Goal: Transaction & Acquisition: Purchase product/service

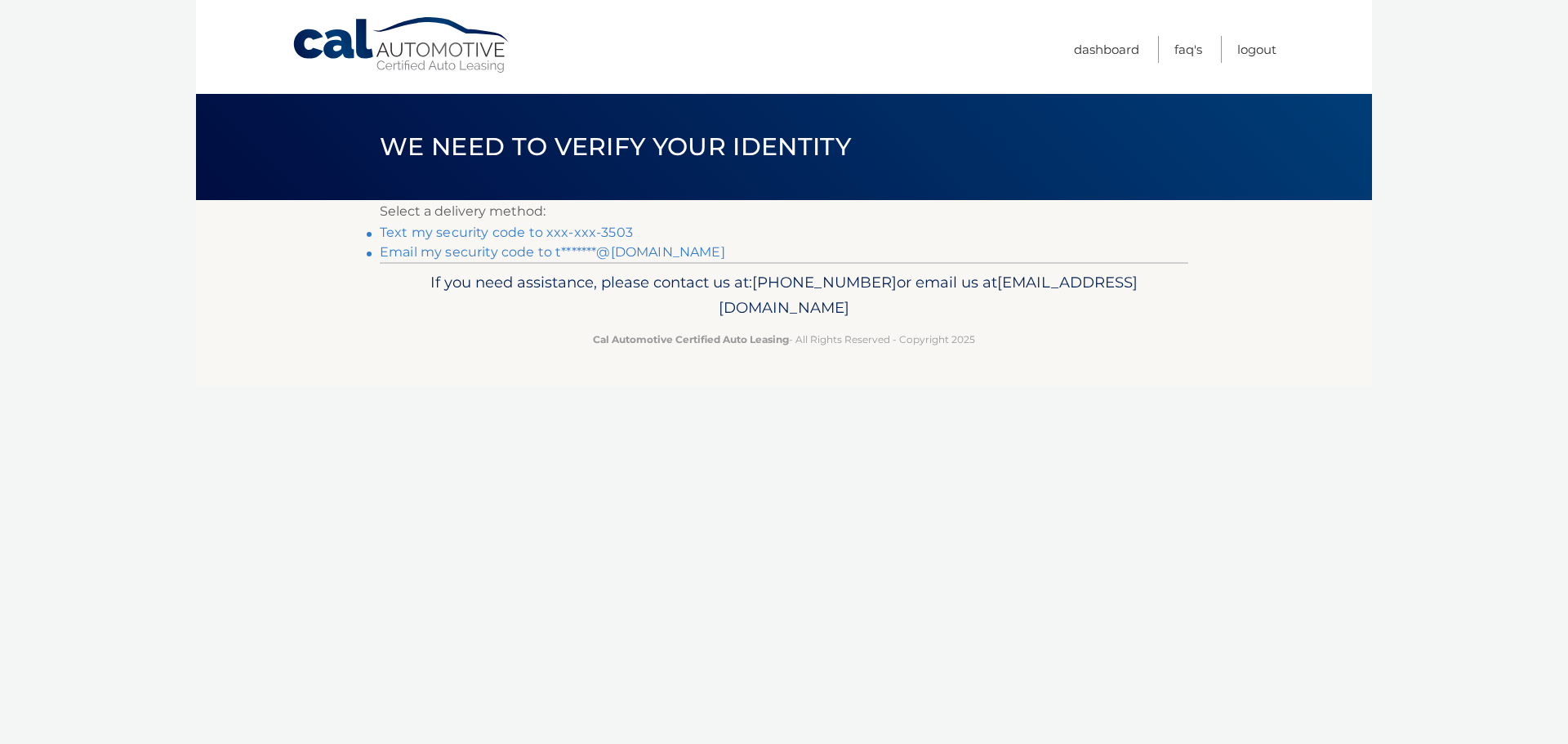
click at [567, 250] on link "Email my security code to t*******@[DOMAIN_NAME]" at bounding box center [553, 252] width 346 height 15
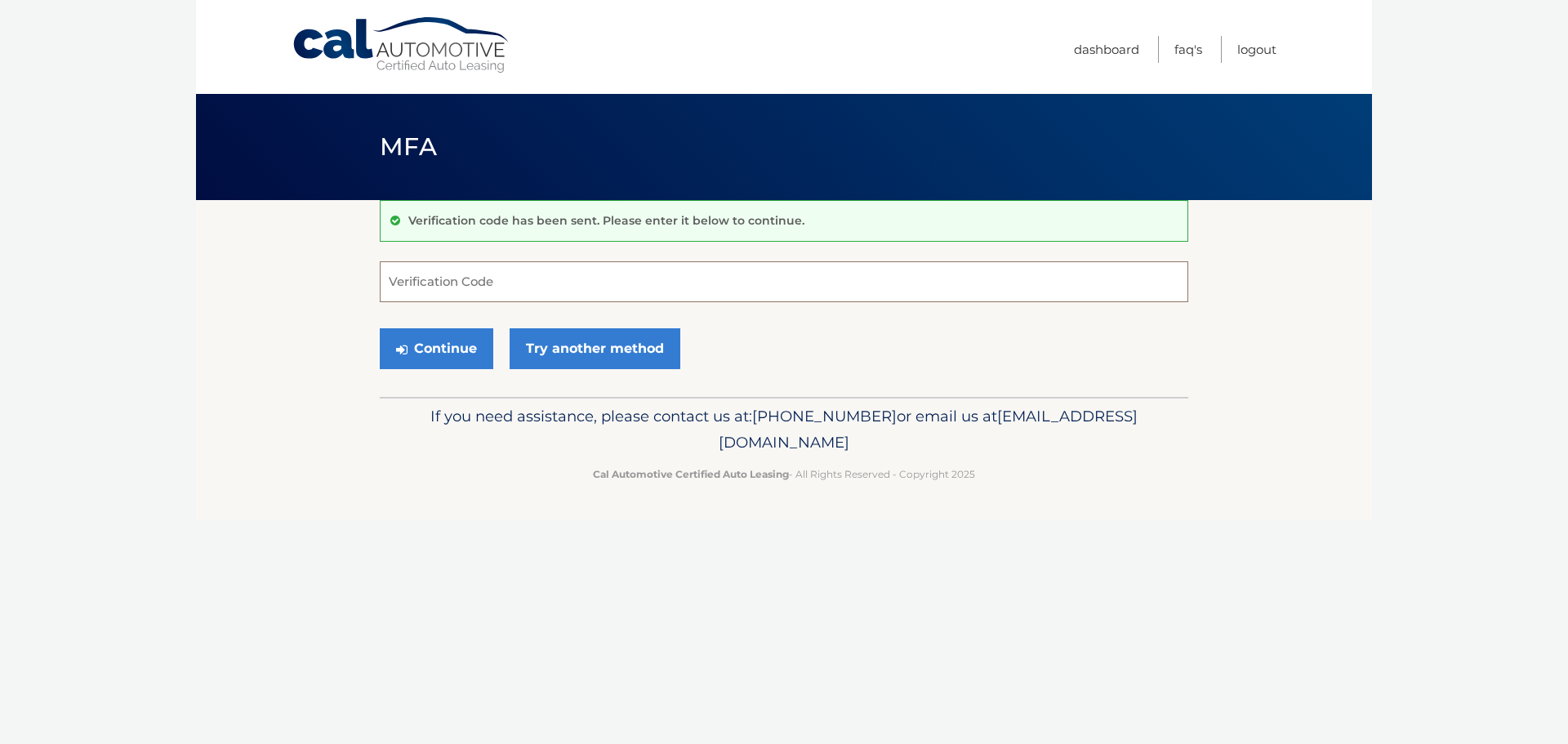
click at [482, 293] on input "Verification Code" at bounding box center [784, 281] width 808 height 41
type input "980390"
click at [411, 326] on div "Continue Try another method" at bounding box center [784, 350] width 808 height 55
click at [417, 344] on button "Continue" at bounding box center [437, 349] width 114 height 41
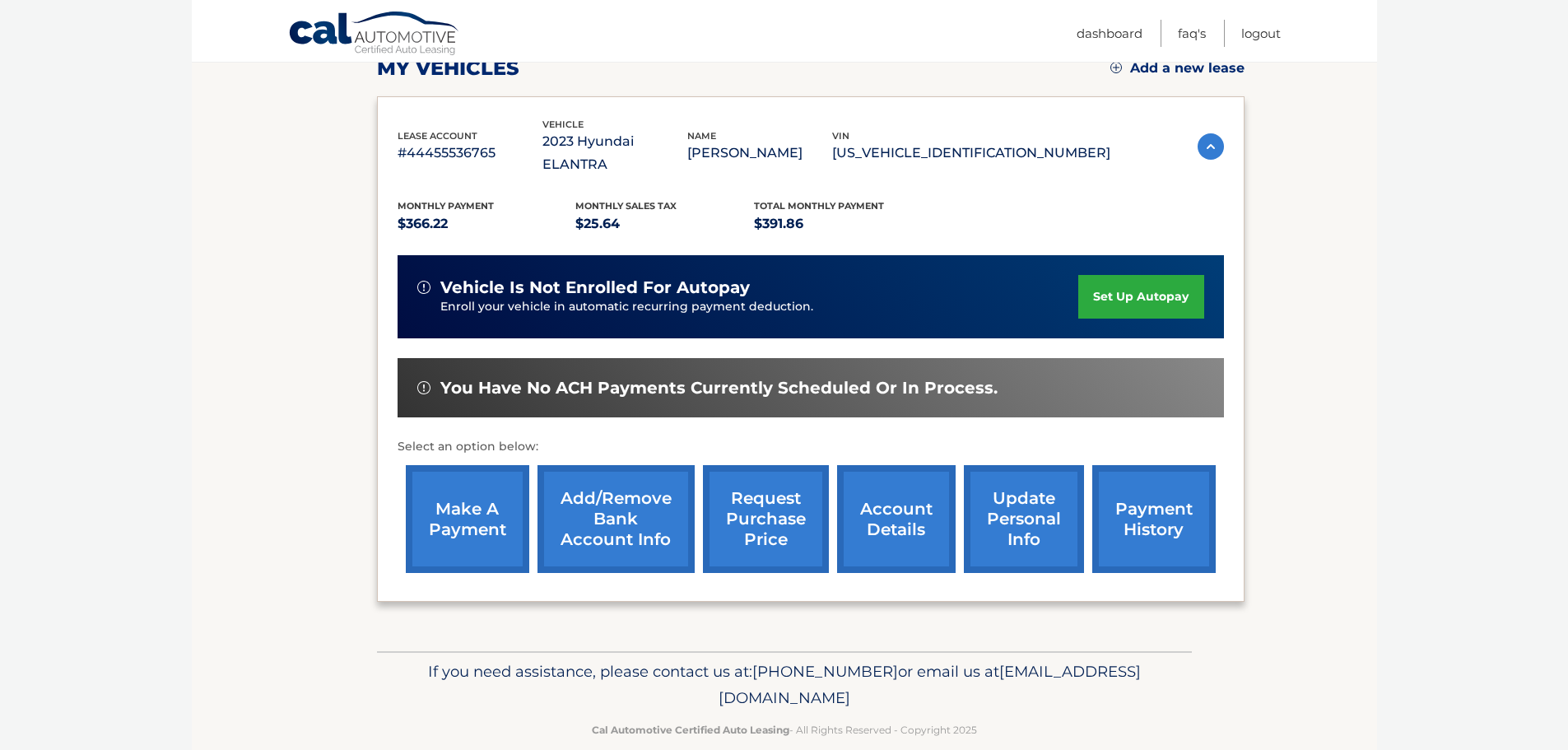
scroll to position [247, 0]
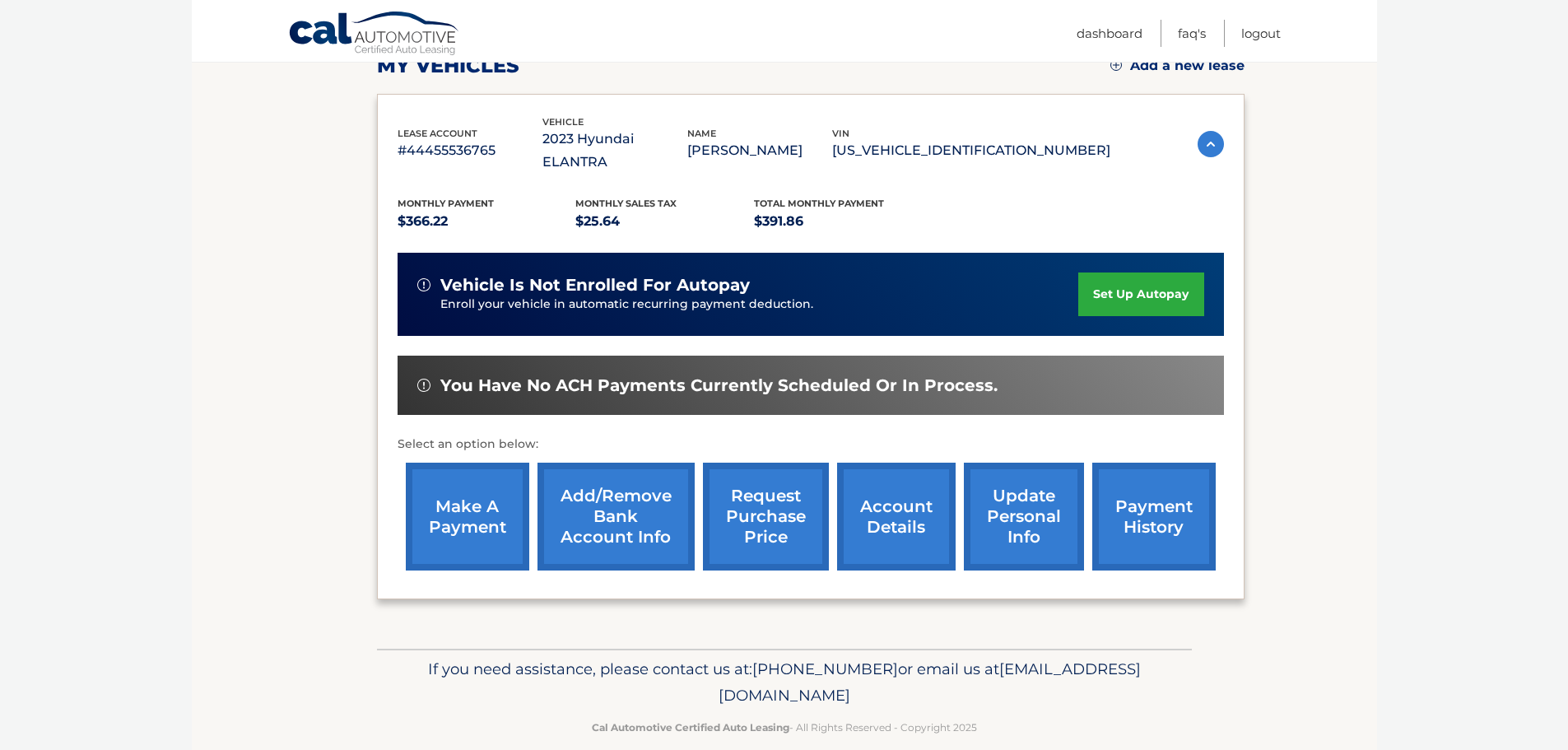
click at [473, 498] on link "make a payment" at bounding box center [467, 516] width 123 height 108
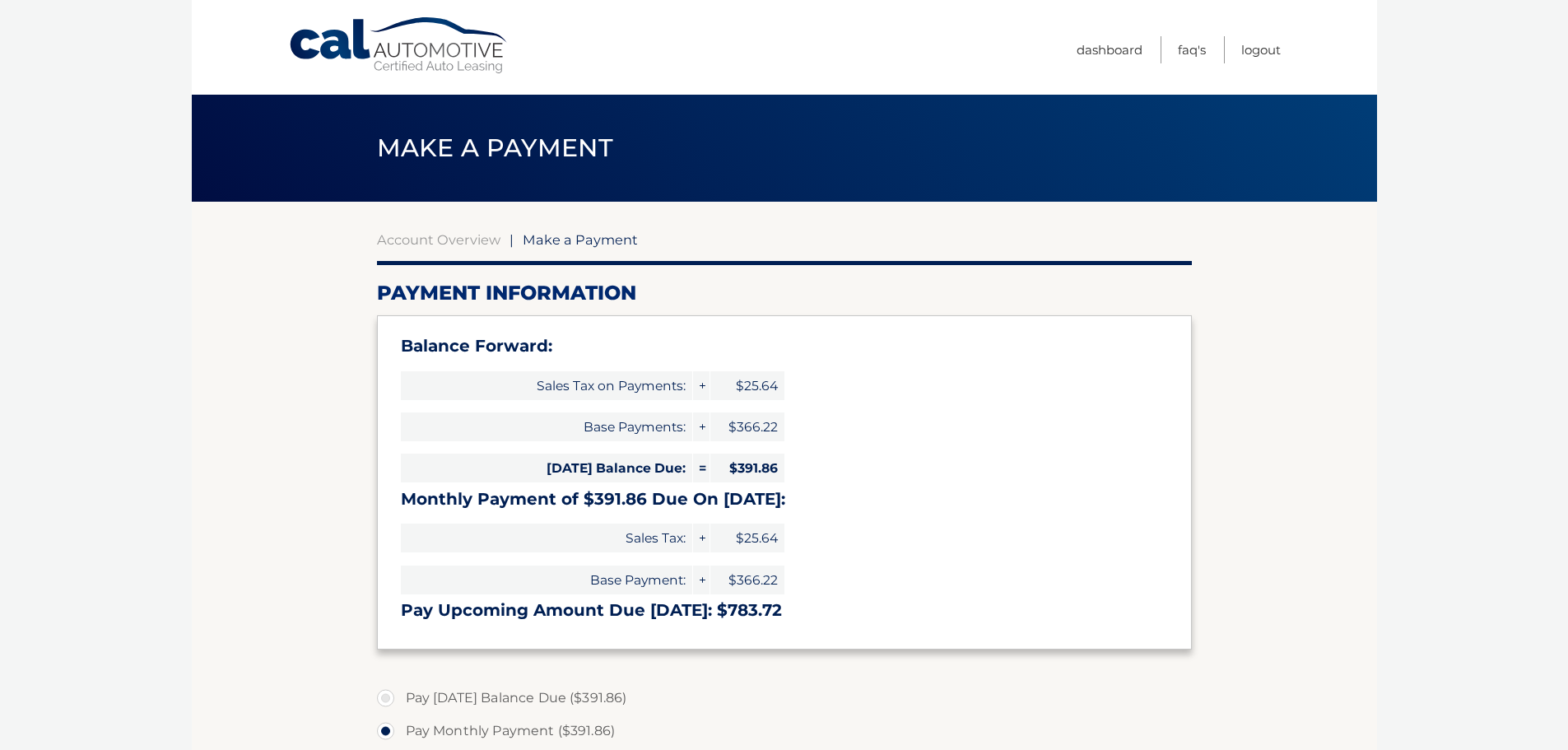
select select "MTc0YjdlMTItY2U5MS00MzFiLTk0MjQtNjM3NDQ1ZWE1ZjJm"
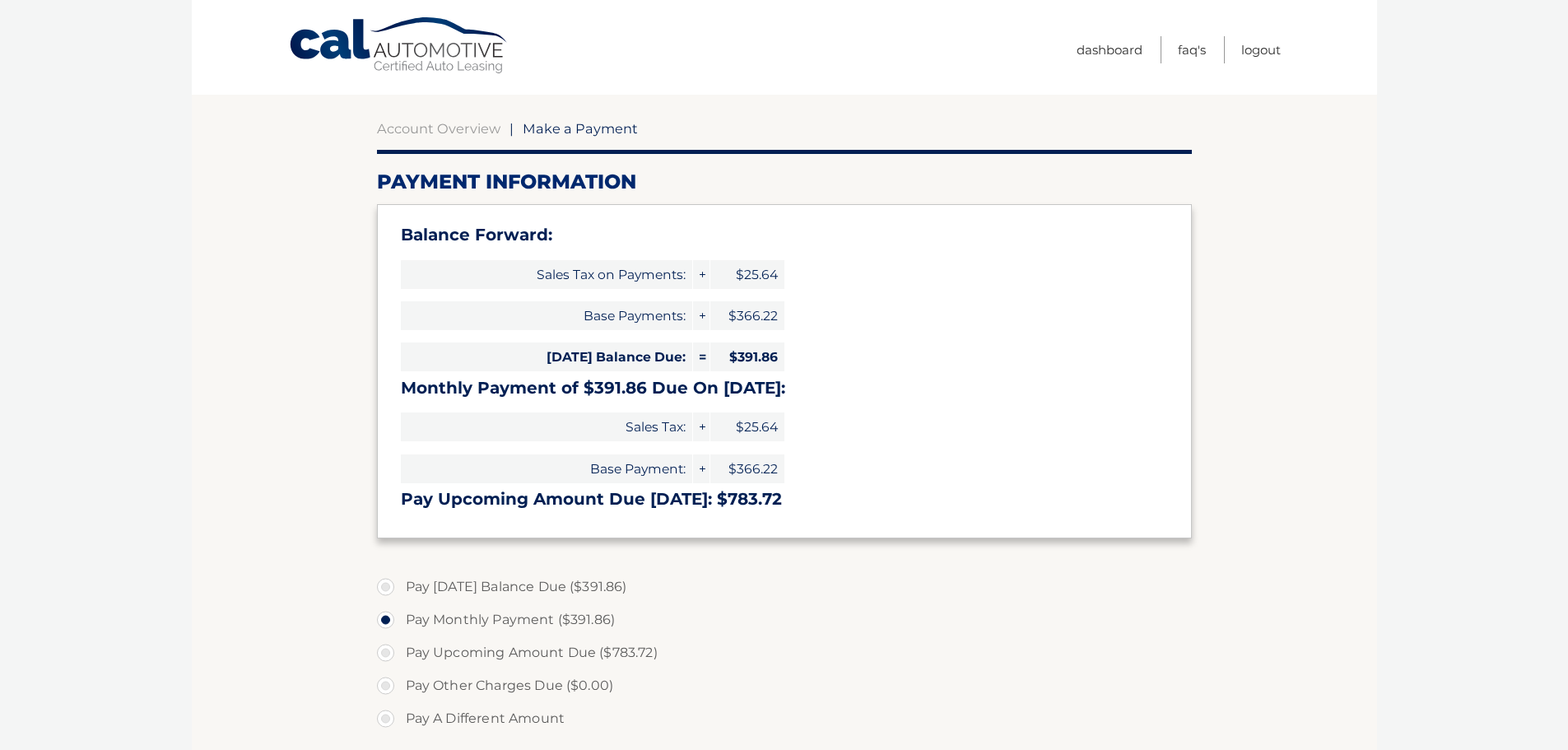
scroll to position [247, 0]
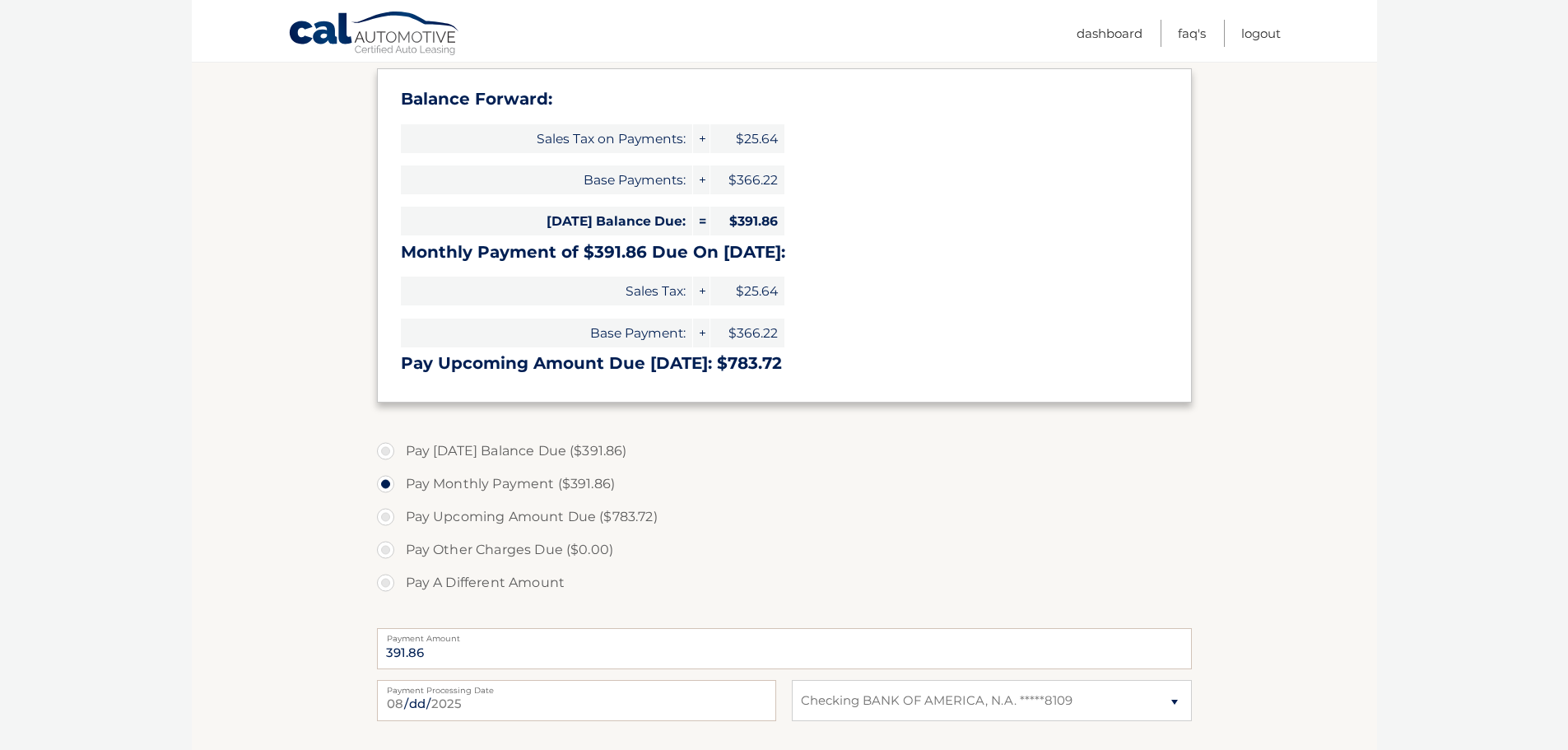
click at [385, 453] on label "Pay [DATE] Balance Due ($391.86)" at bounding box center [784, 451] width 815 height 33
click at [385, 453] on input "Pay [DATE] Balance Due ($391.86)" at bounding box center [392, 448] width 16 height 27
radio input "true"
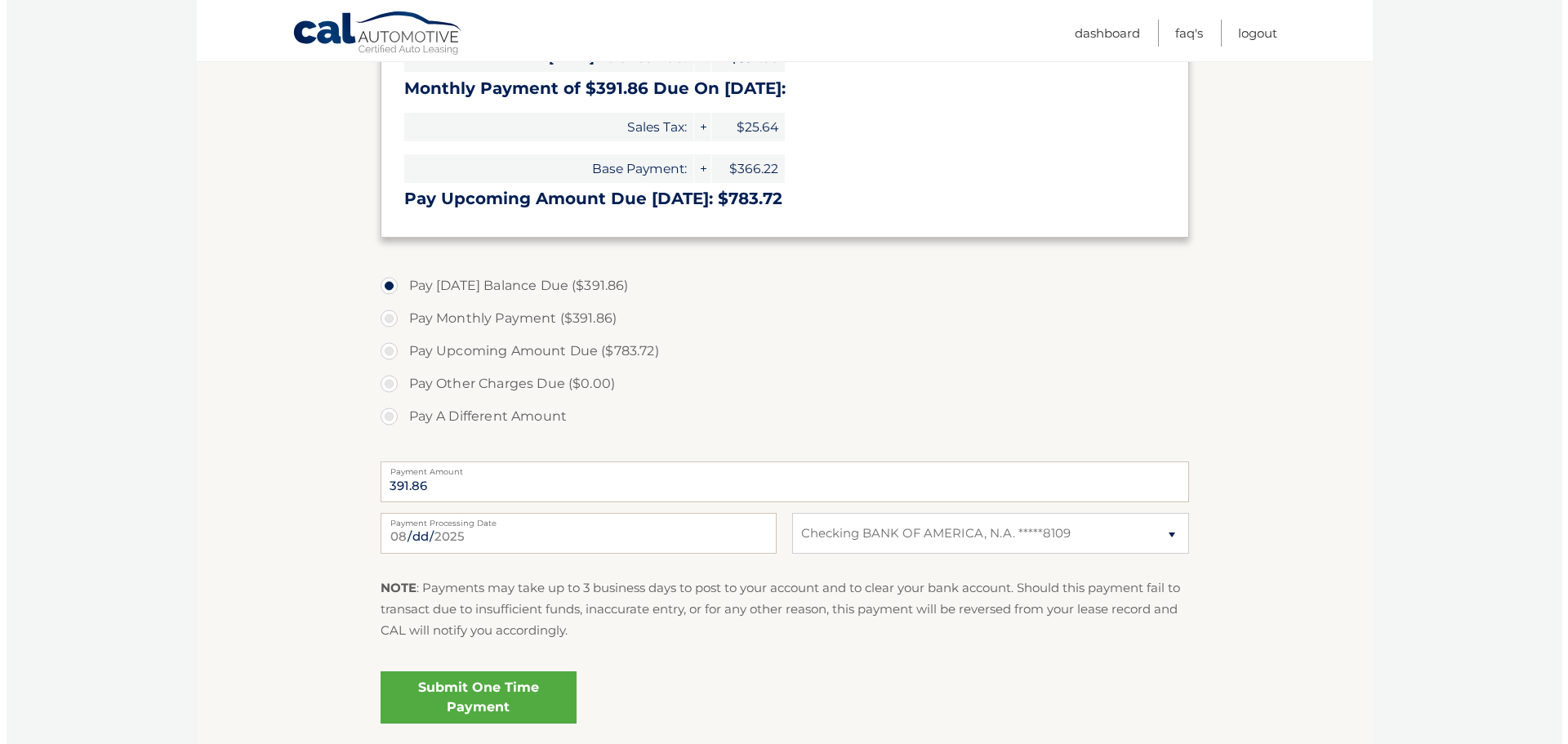
scroll to position [409, 0]
click at [504, 699] on link "Submit One Time Payment" at bounding box center [472, 696] width 196 height 52
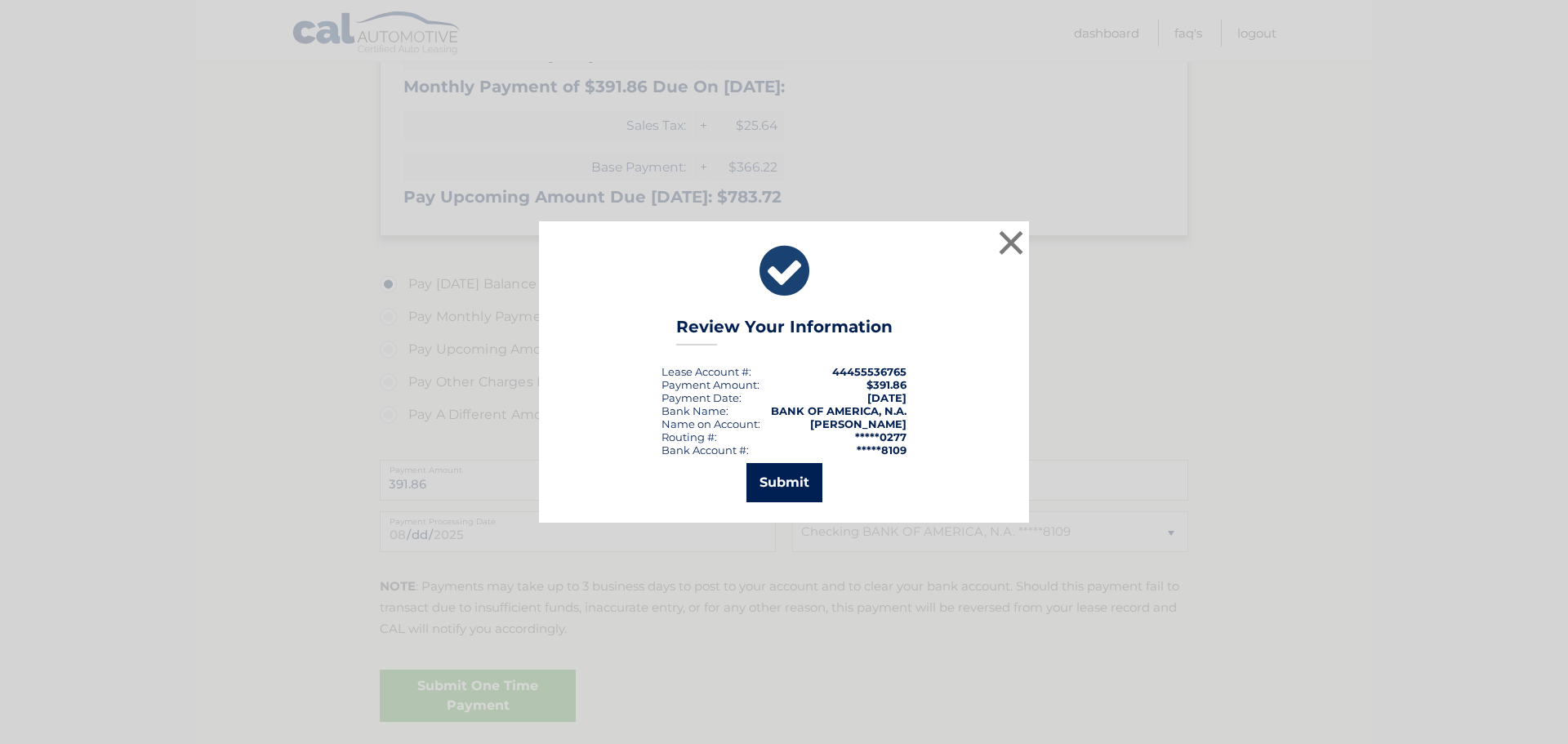
click at [794, 486] on button "Submit" at bounding box center [784, 483] width 76 height 39
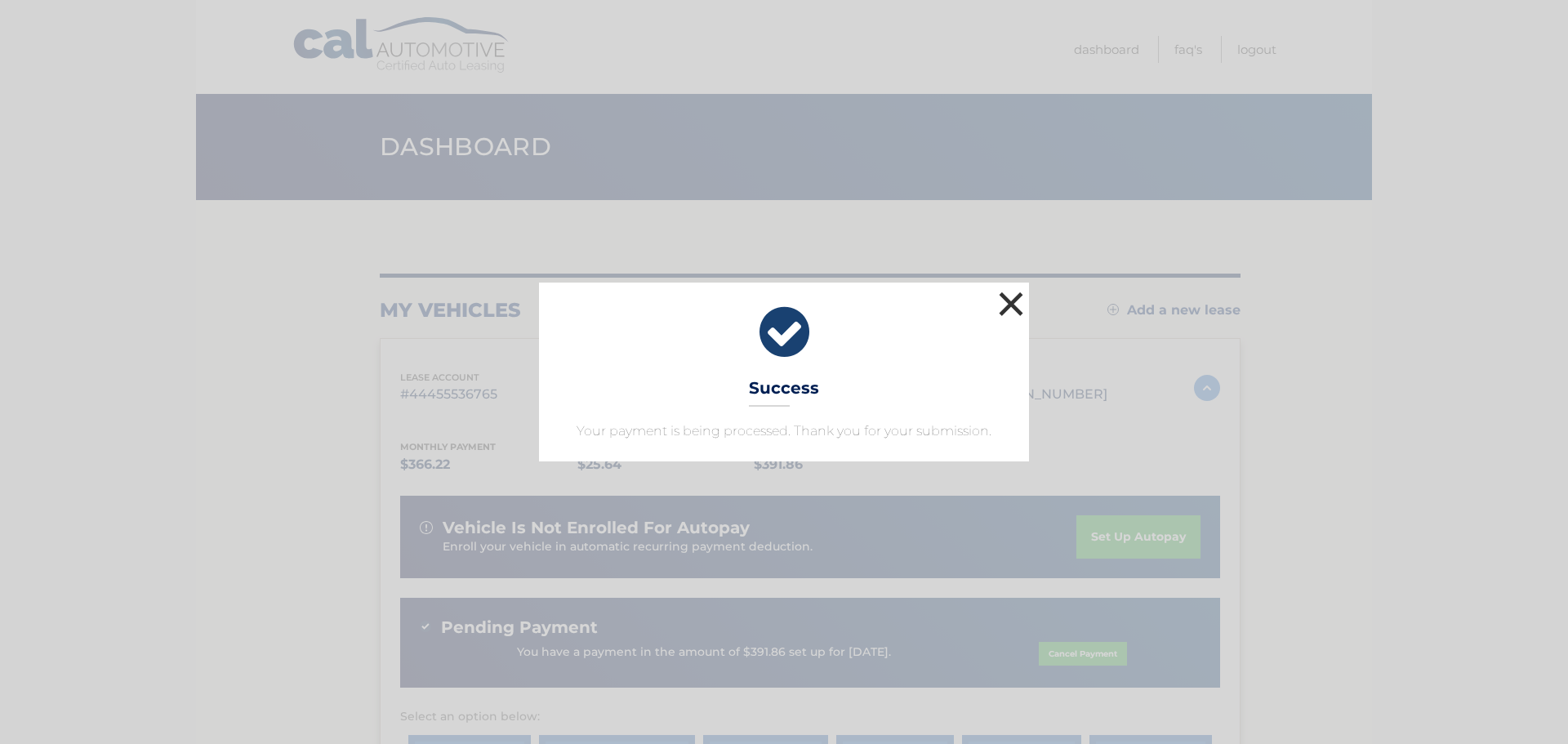
click at [1011, 302] on button "×" at bounding box center [1011, 304] width 32 height 32
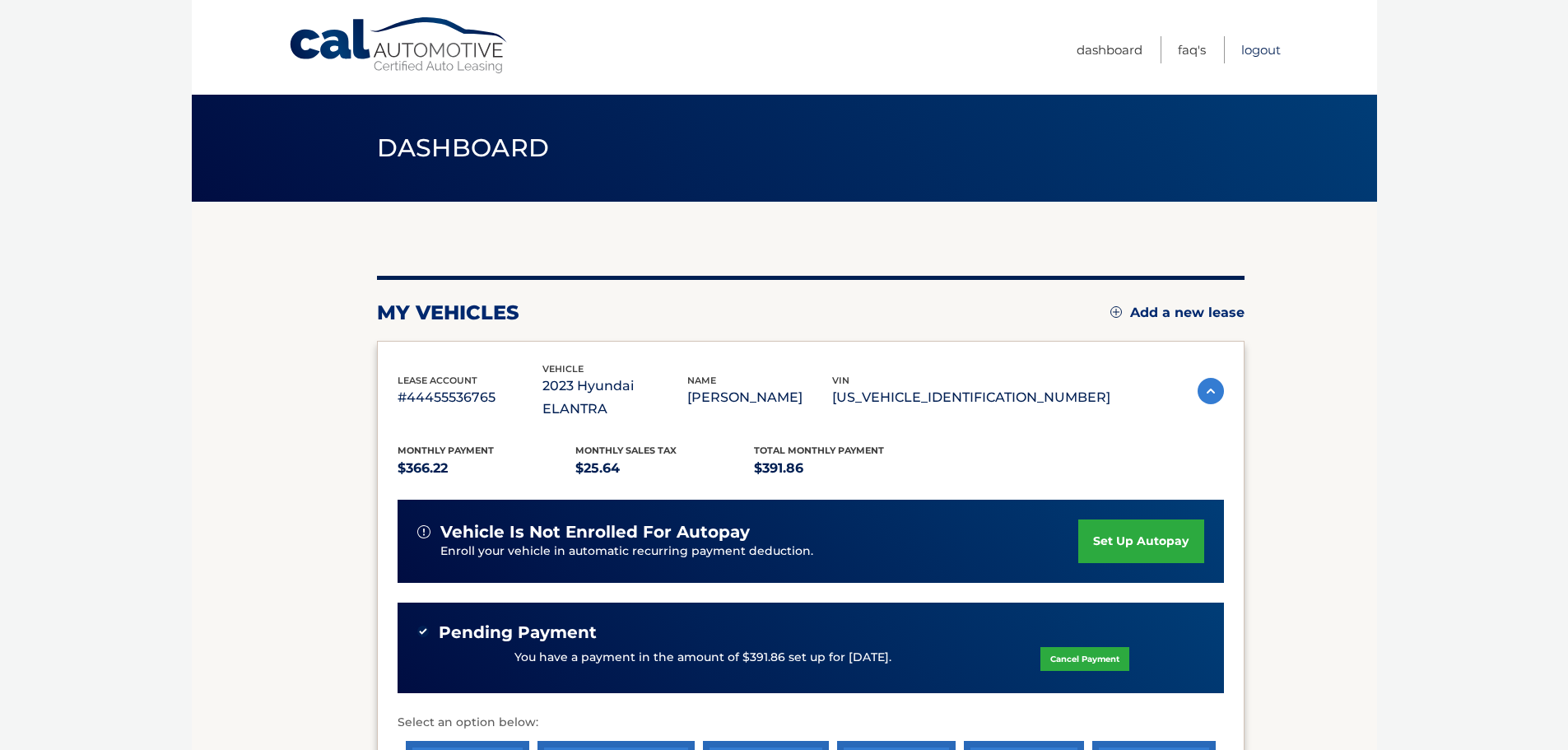
click at [1263, 45] on link "Logout" at bounding box center [1261, 50] width 39 height 27
